Goal: Transaction & Acquisition: Purchase product/service

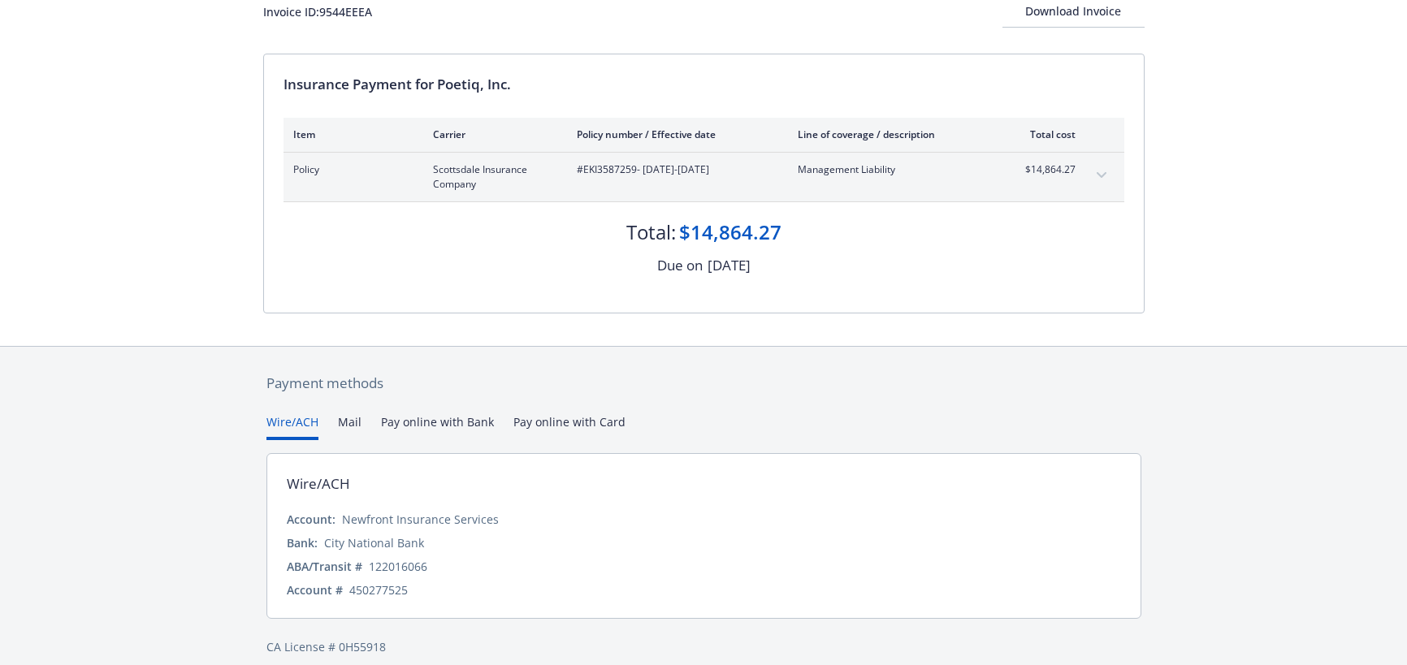
scroll to position [132, 0]
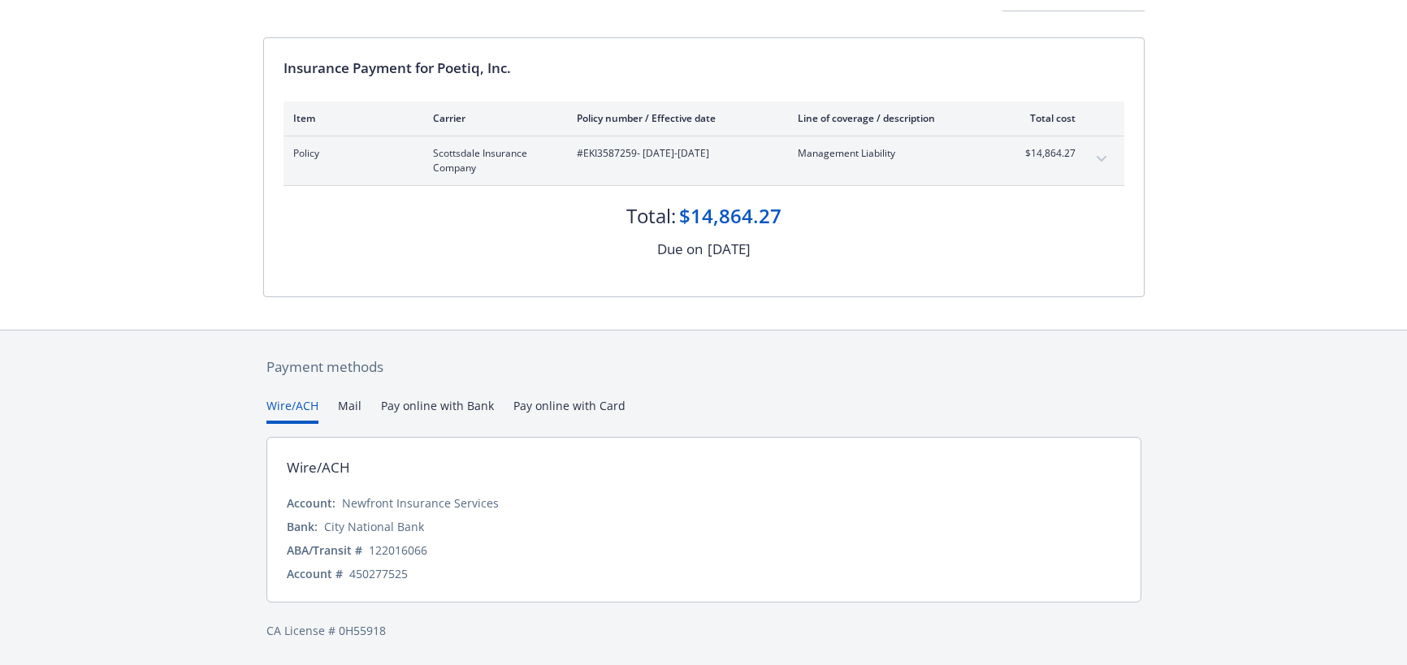
click at [466, 409] on button "Pay online with Bank" at bounding box center [437, 410] width 113 height 27
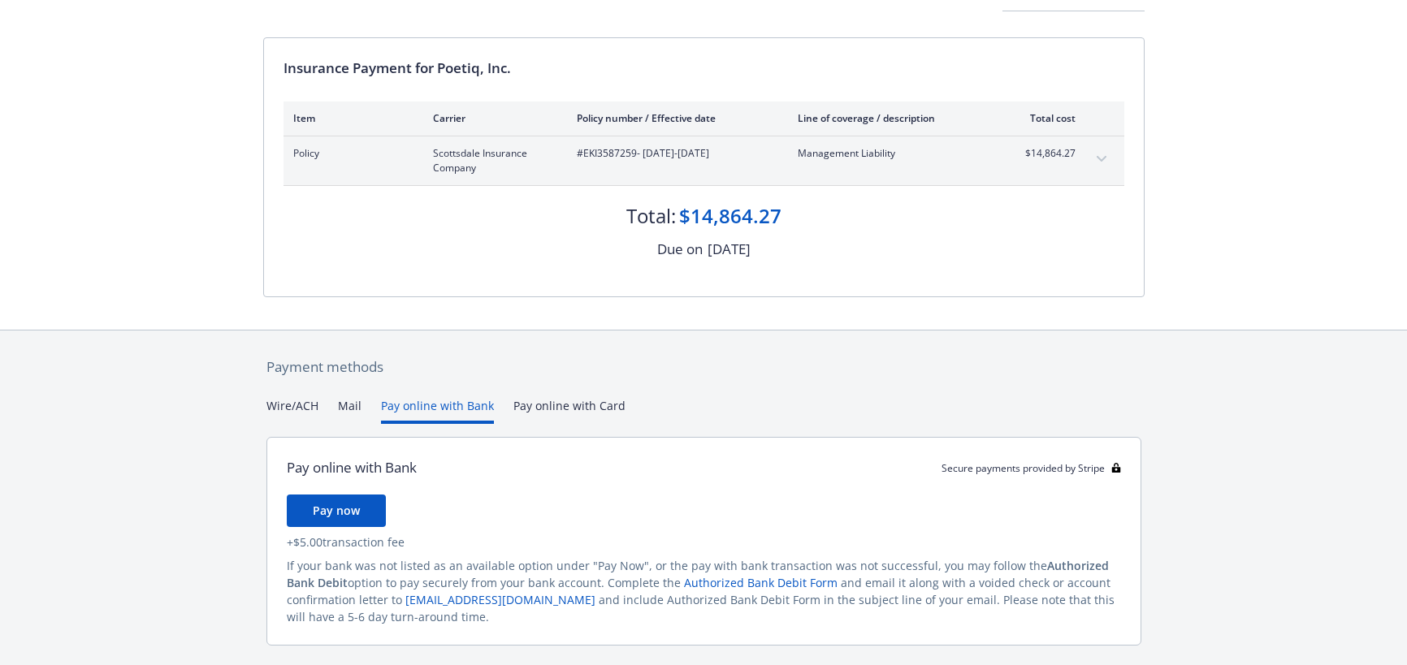
click at [302, 400] on button "Wire/ACH" at bounding box center [292, 410] width 52 height 27
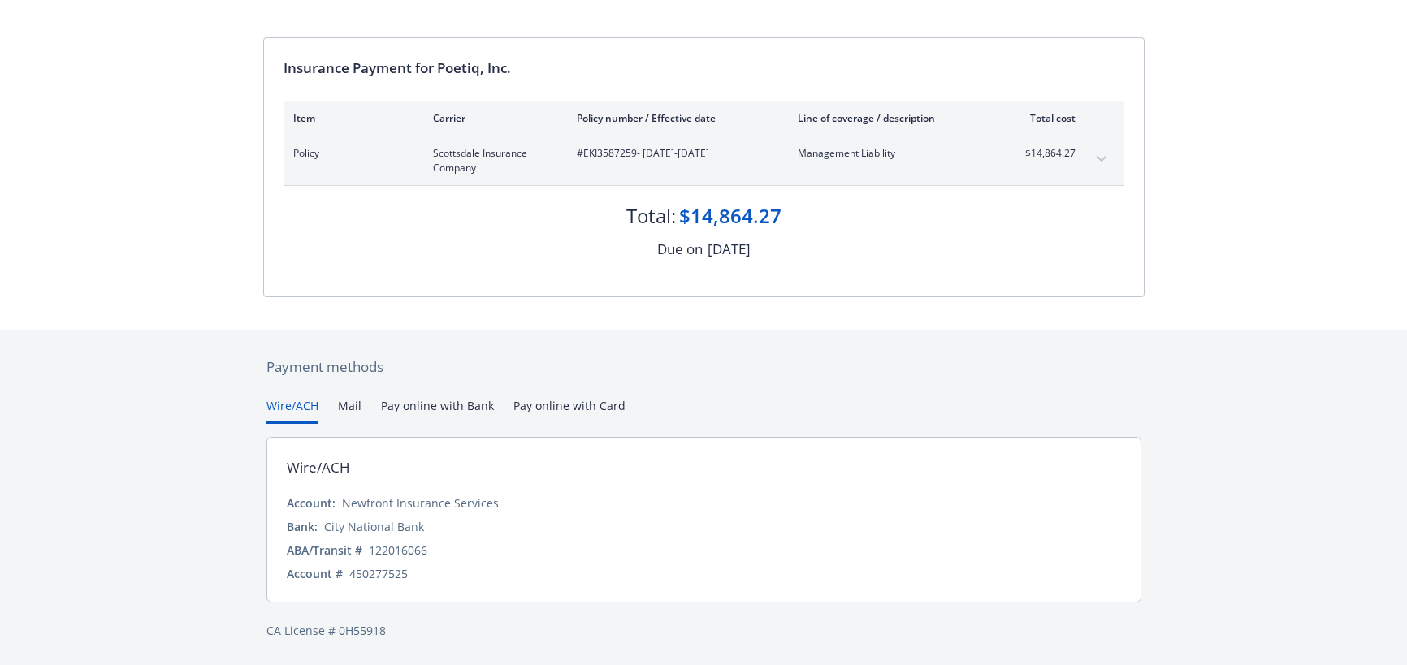
click at [382, 577] on div "450277525" at bounding box center [378, 573] width 58 height 17
copy div "450277525"
click at [395, 548] on div "122016066" at bounding box center [398, 550] width 58 height 17
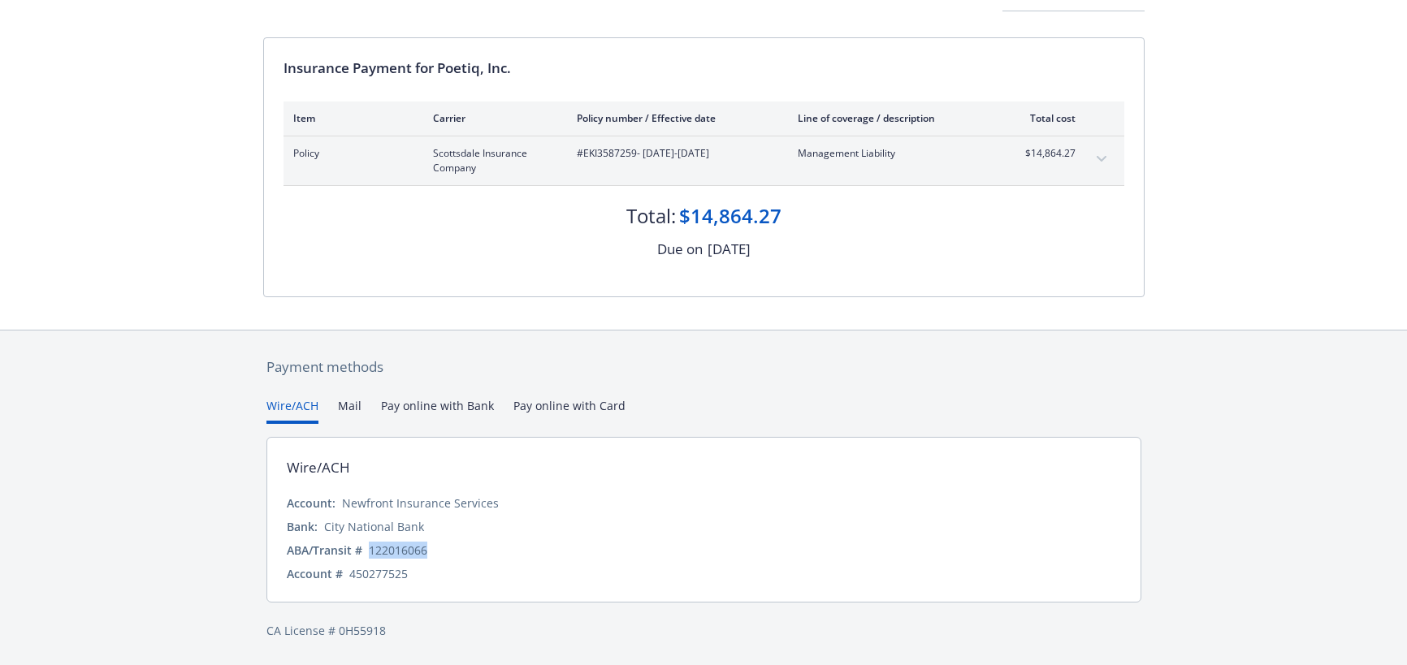
copy div "122016066"
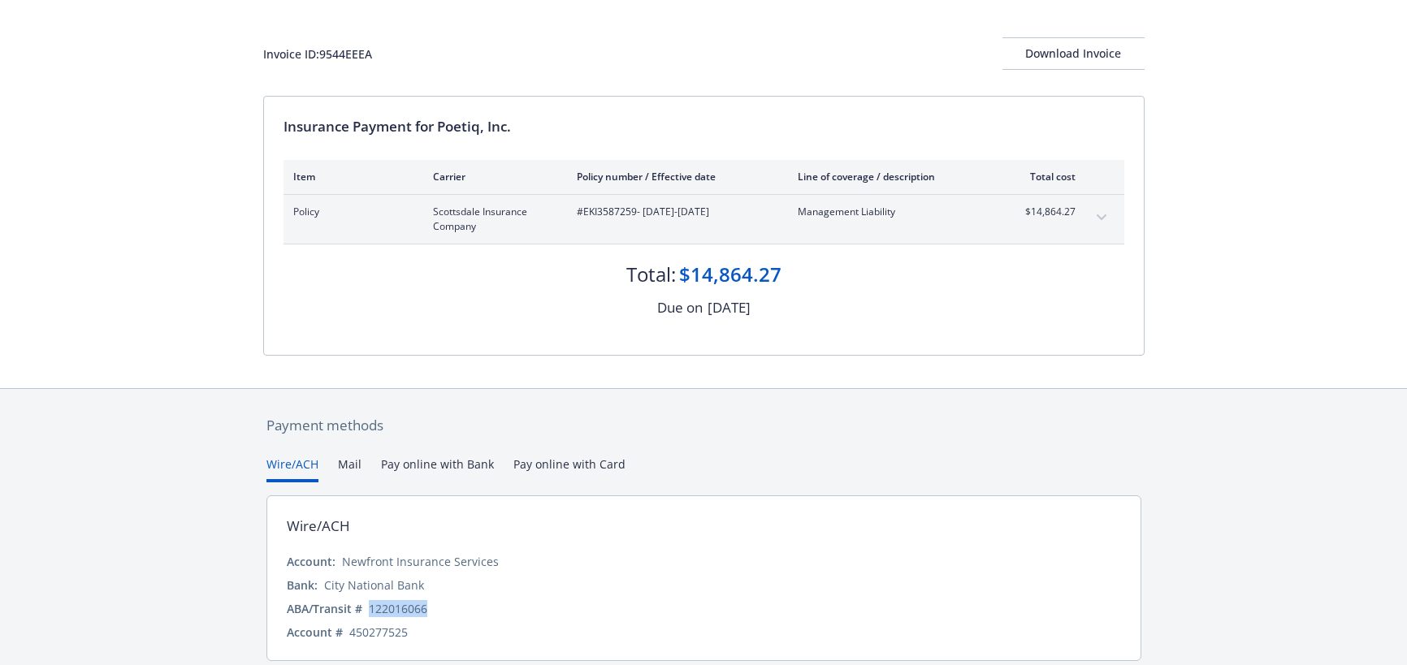
scroll to position [0, 0]
